Goal: Navigation & Orientation: Find specific page/section

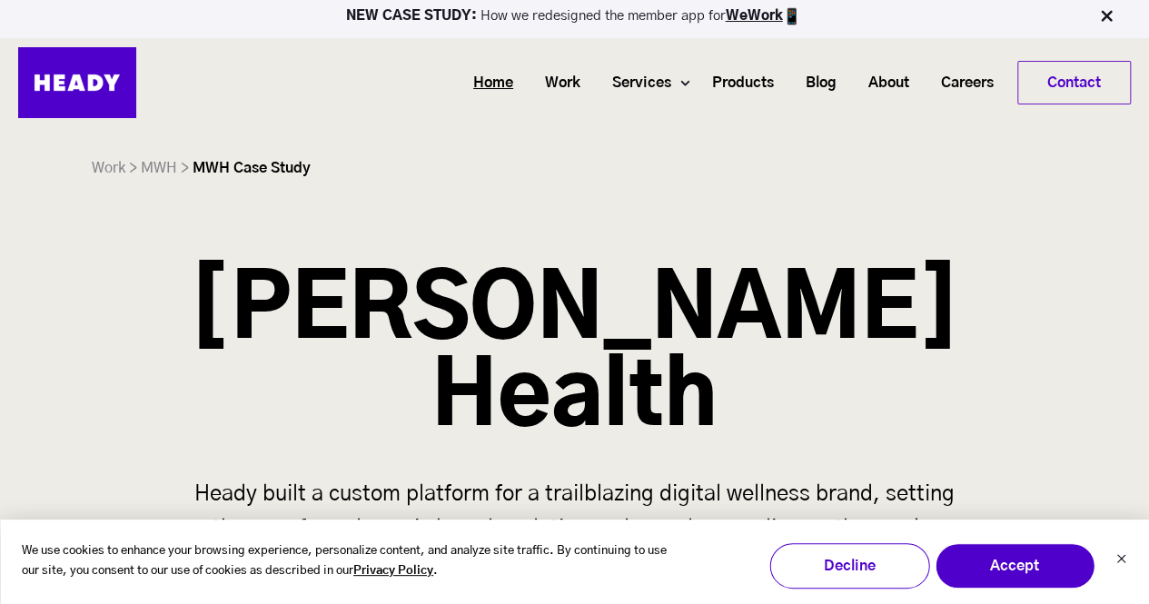
click at [500, 95] on link "Home" at bounding box center [487, 83] width 72 height 34
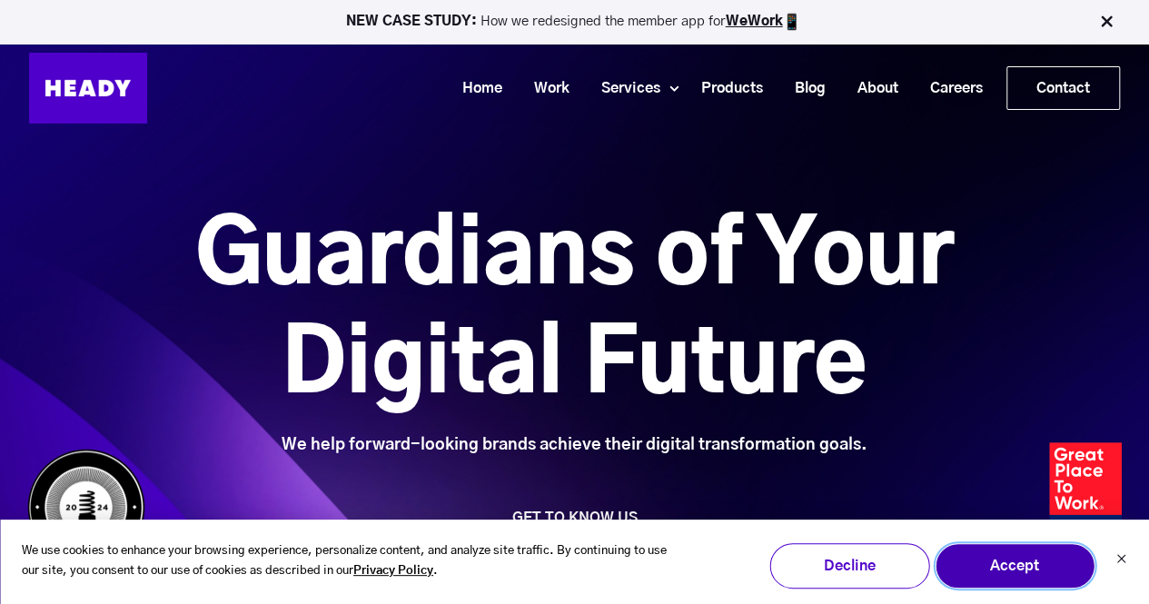
click at [969, 568] on button "Accept" at bounding box center [1015, 565] width 160 height 45
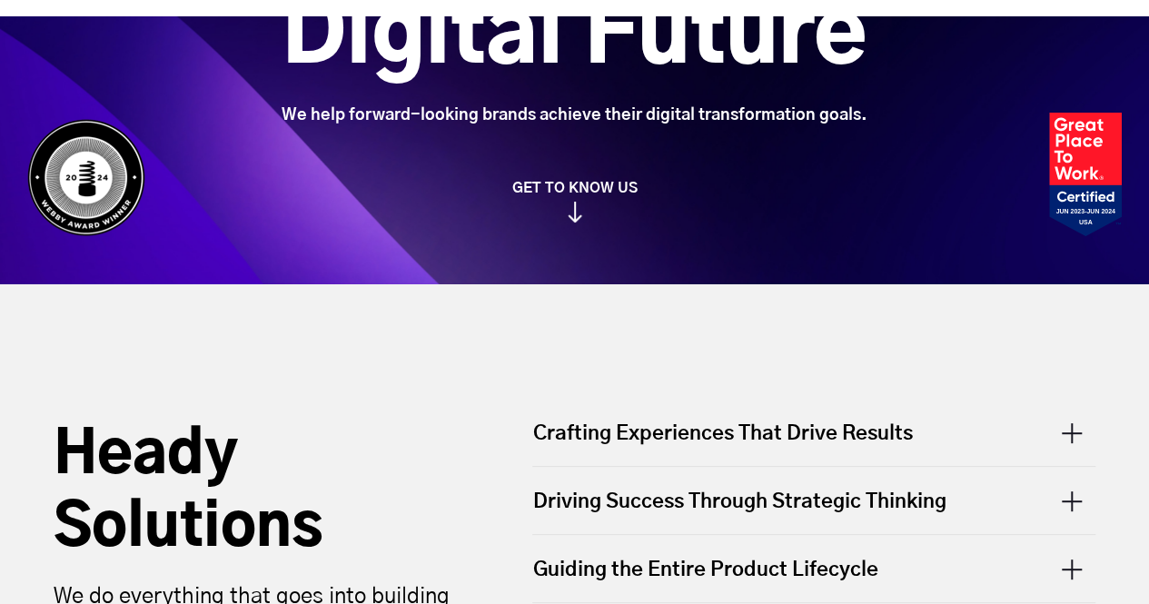
scroll to position [345, 0]
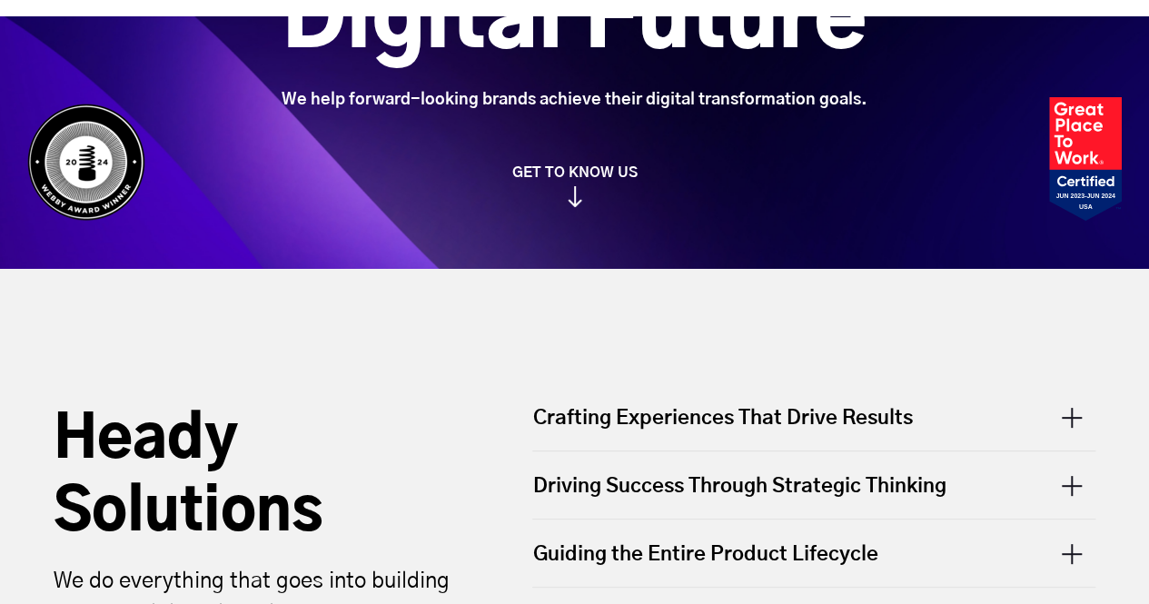
click at [589, 175] on link "GET TO KNOW US" at bounding box center [574, 185] width 1113 height 44
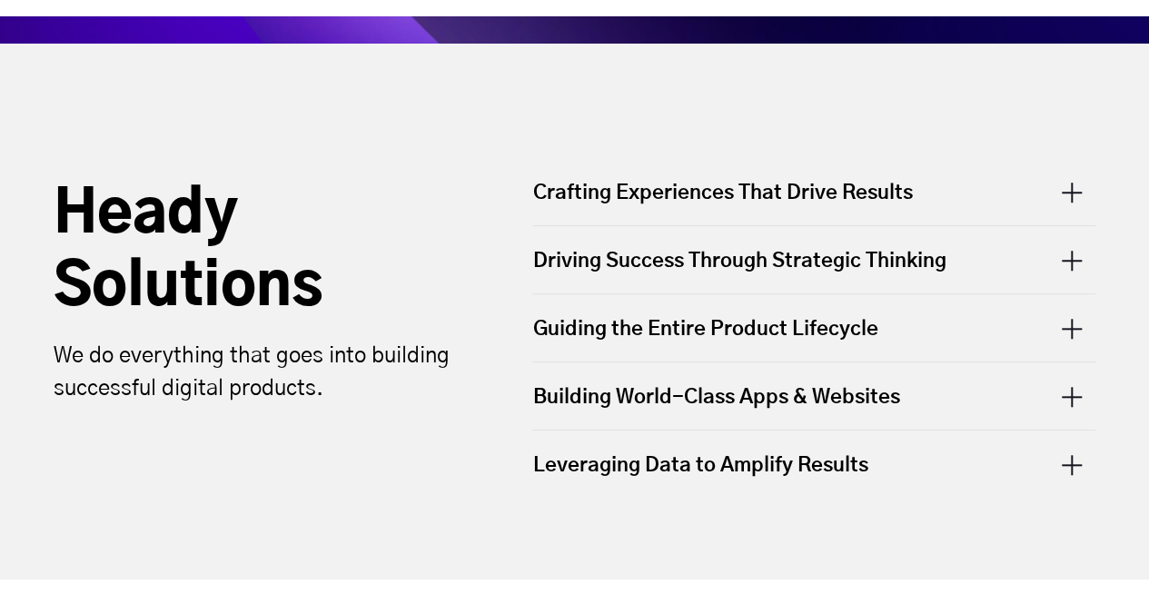
scroll to position [614, 0]
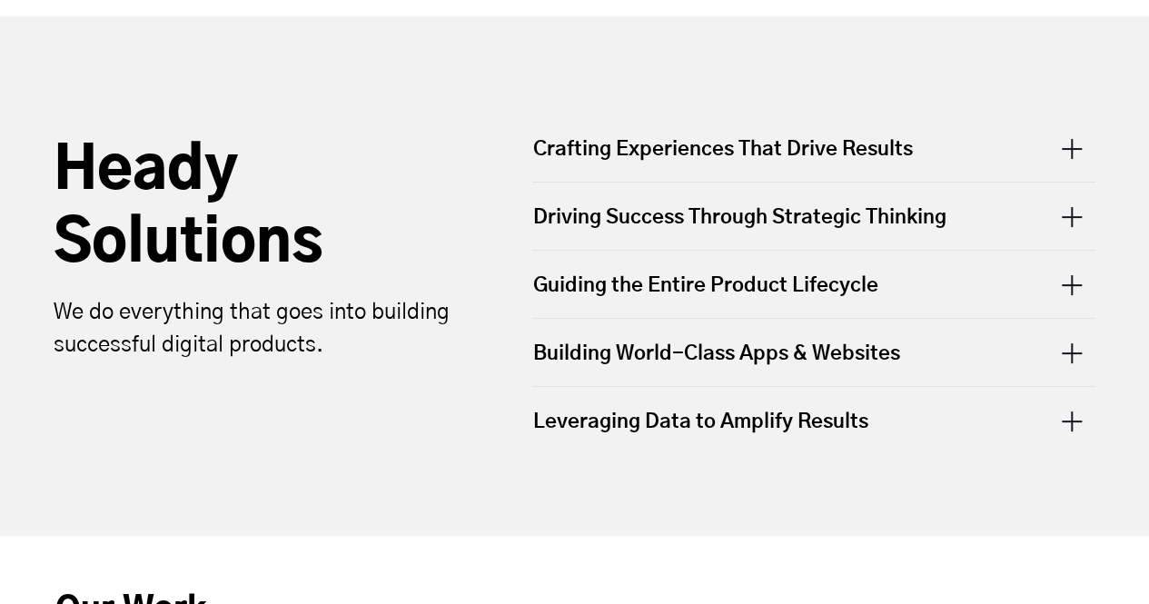
click at [638, 135] on div "Crafting Experiences That Drive Results" at bounding box center [813, 158] width 563 height 46
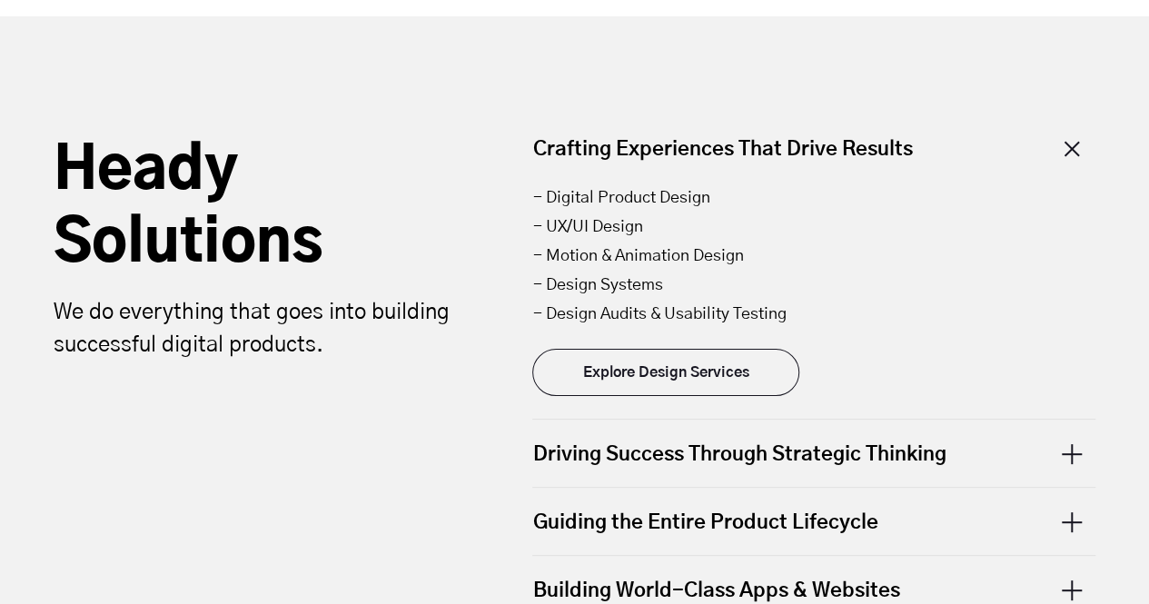
click at [685, 401] on div "- Digital Product Design - UX/UI Design - Motion & Animation Design - Design Sy…" at bounding box center [813, 300] width 563 height 237
click at [699, 363] on link "Explore Design Services" at bounding box center [665, 372] width 267 height 47
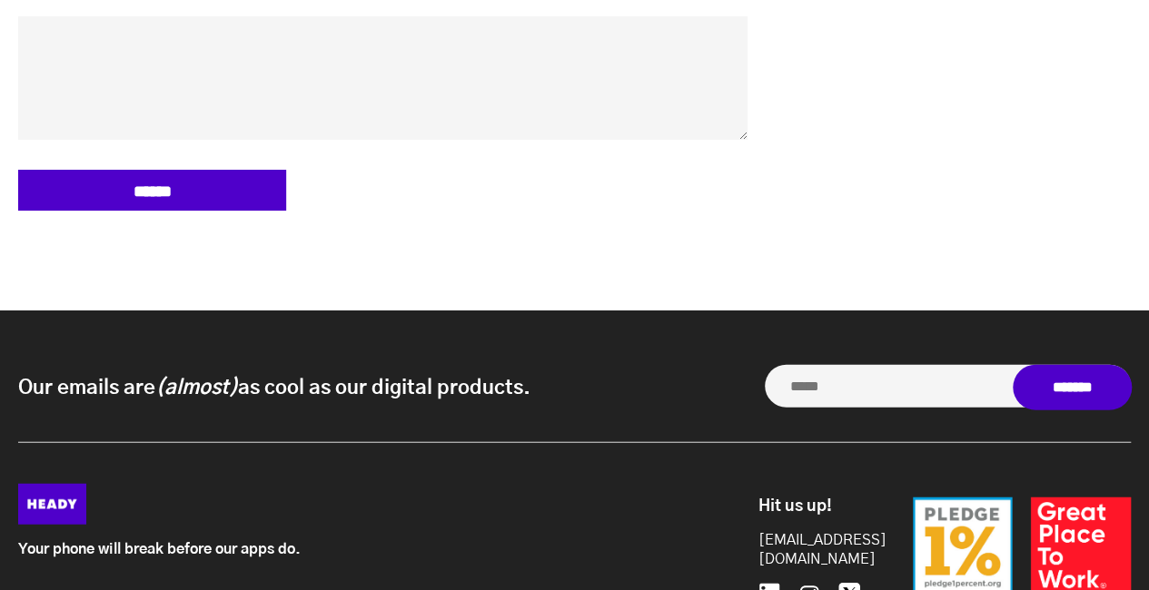
scroll to position [9224, 0]
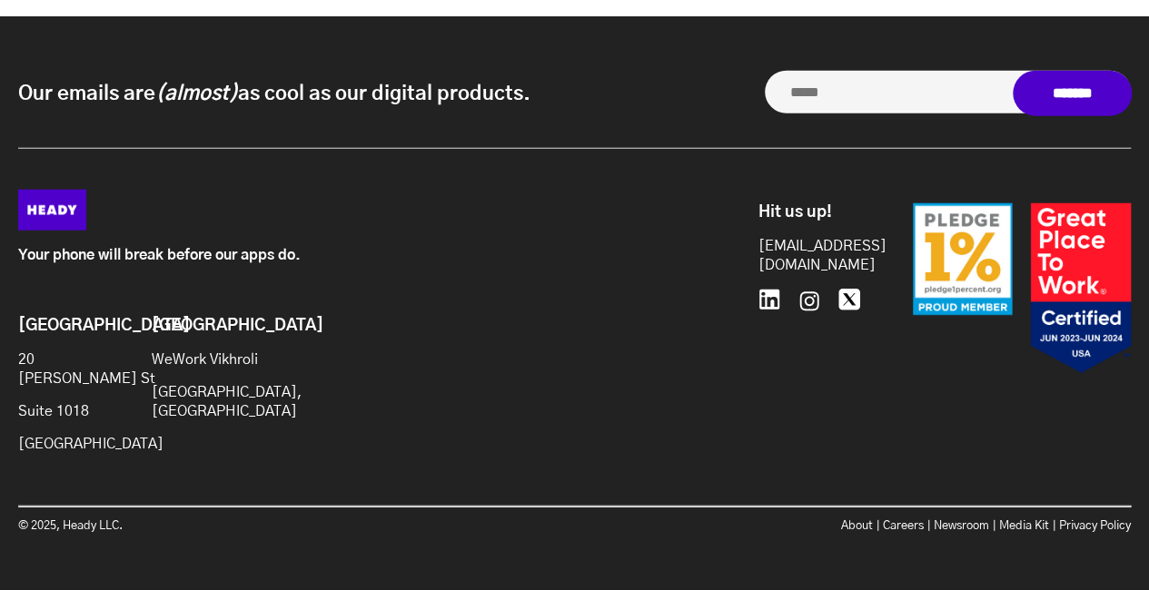
click at [827, 286] on ul at bounding box center [812, 297] width 109 height 45
click at [816, 289] on icon at bounding box center [809, 301] width 25 height 25
